Goal: Information Seeking & Learning: Learn about a topic

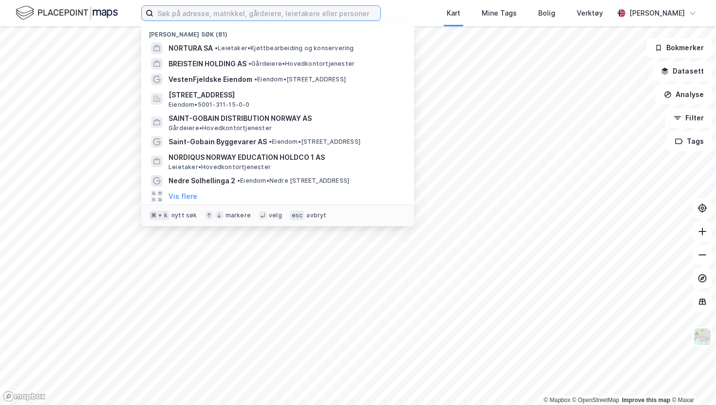
click at [196, 19] on input at bounding box center [266, 13] width 227 height 15
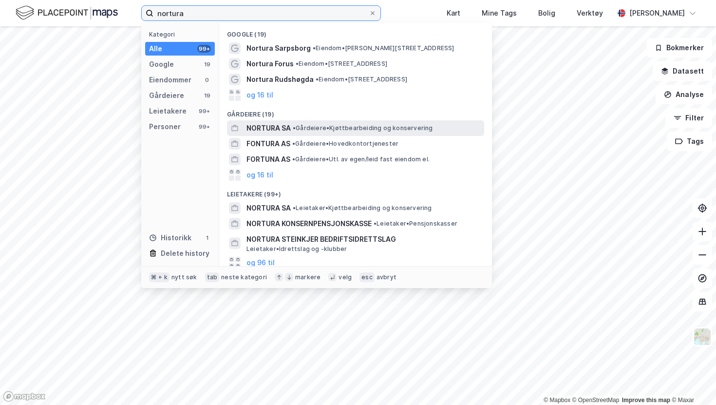
type input "nortura"
click at [267, 126] on span "NORTURA SA" at bounding box center [268, 128] width 44 height 12
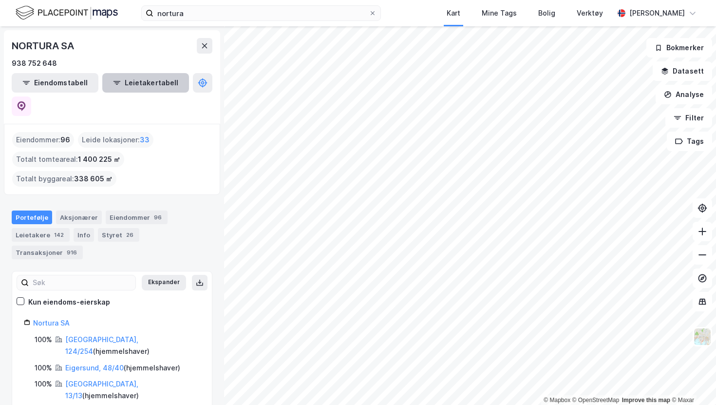
click at [128, 83] on button "Leietakertabell" at bounding box center [145, 82] width 87 height 19
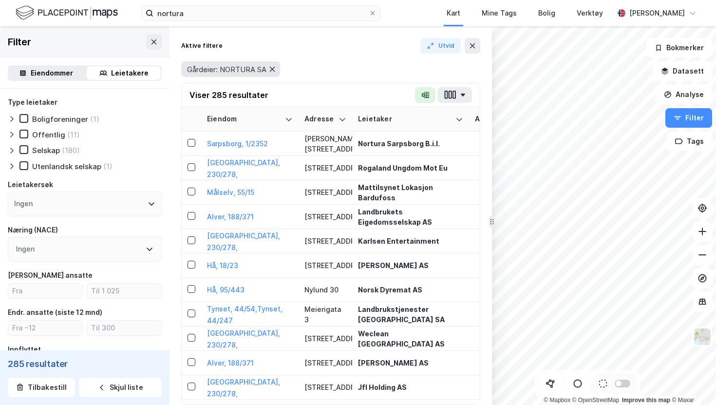
click at [274, 69] on icon at bounding box center [272, 69] width 8 height 8
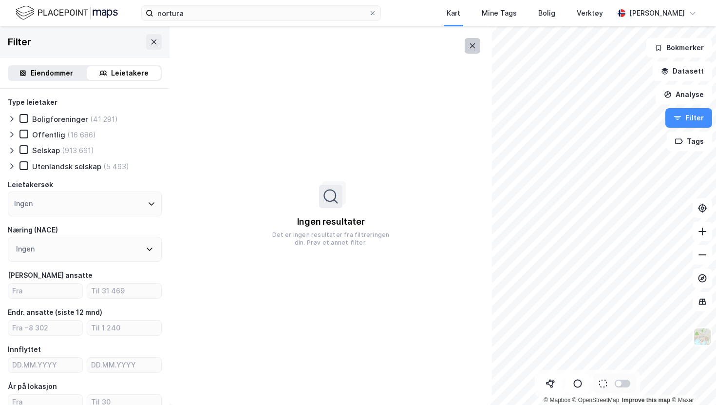
click at [472, 45] on icon at bounding box center [472, 45] width 5 height 5
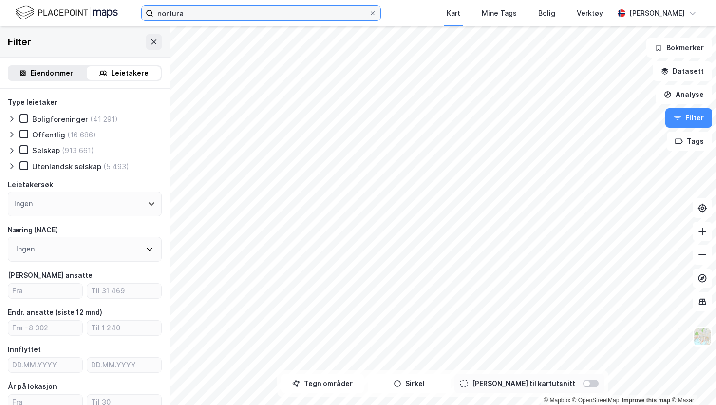
click at [244, 13] on input "nortura" at bounding box center [260, 13] width 215 height 15
click at [115, 76] on div "Leietakere" at bounding box center [129, 73] width 37 height 12
click at [80, 205] on div "Ingen" at bounding box center [85, 203] width 154 height 25
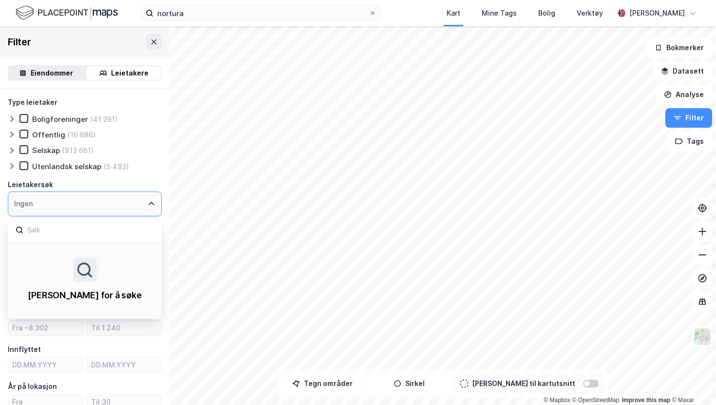
click at [83, 202] on div "Ingen" at bounding box center [85, 203] width 154 height 25
click at [90, 201] on div "Ingen" at bounding box center [85, 203] width 154 height 25
click at [98, 296] on div "[PERSON_NAME] for å søke" at bounding box center [84, 295] width 113 height 12
click at [73, 244] on div "[PERSON_NAME] for å søke" at bounding box center [85, 280] width 154 height 74
click at [34, 228] on input at bounding box center [90, 230] width 128 height 13
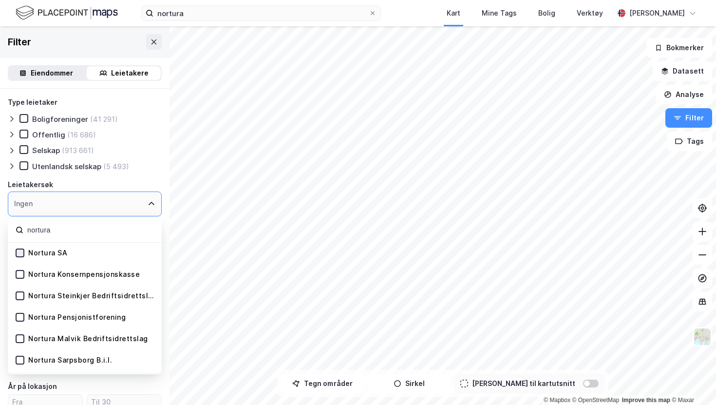
type input "nortura"
click at [20, 251] on icon at bounding box center [20, 252] width 7 height 7
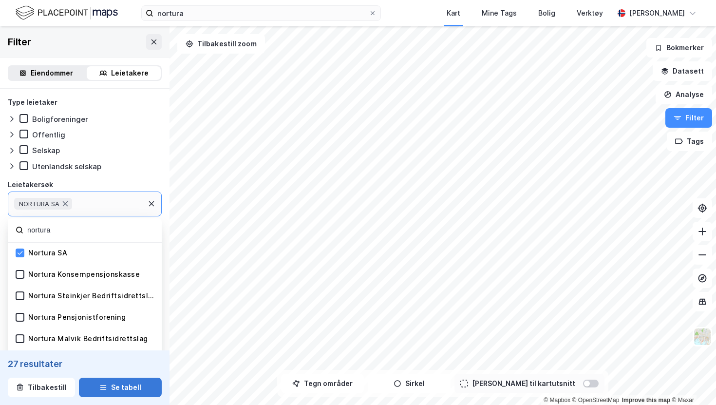
click at [131, 384] on button "Se tabell" at bounding box center [120, 386] width 83 height 19
